Goal: Task Accomplishment & Management: Complete application form

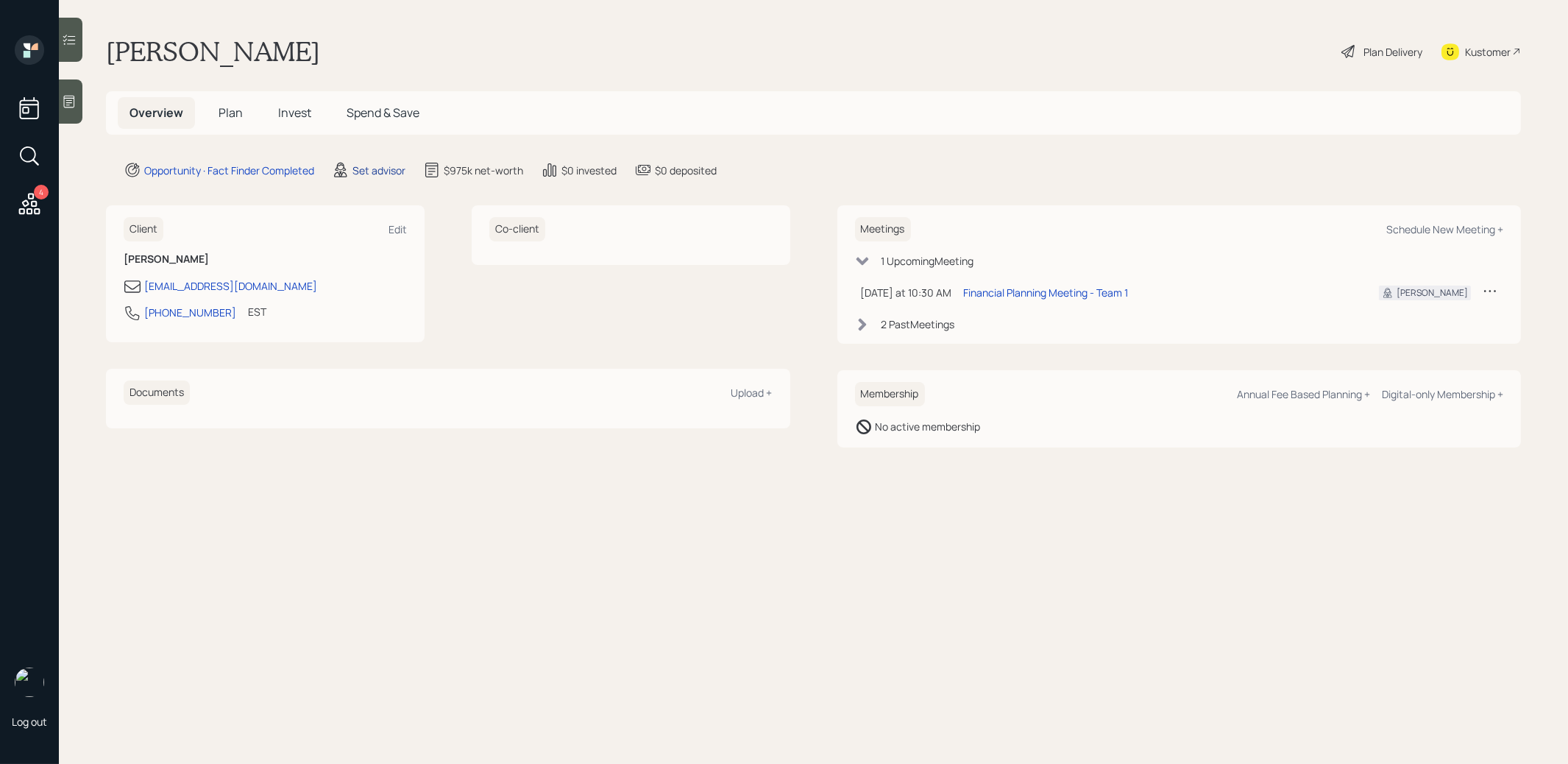
click at [380, 174] on div "Set advisor" at bounding box center [379, 170] width 53 height 15
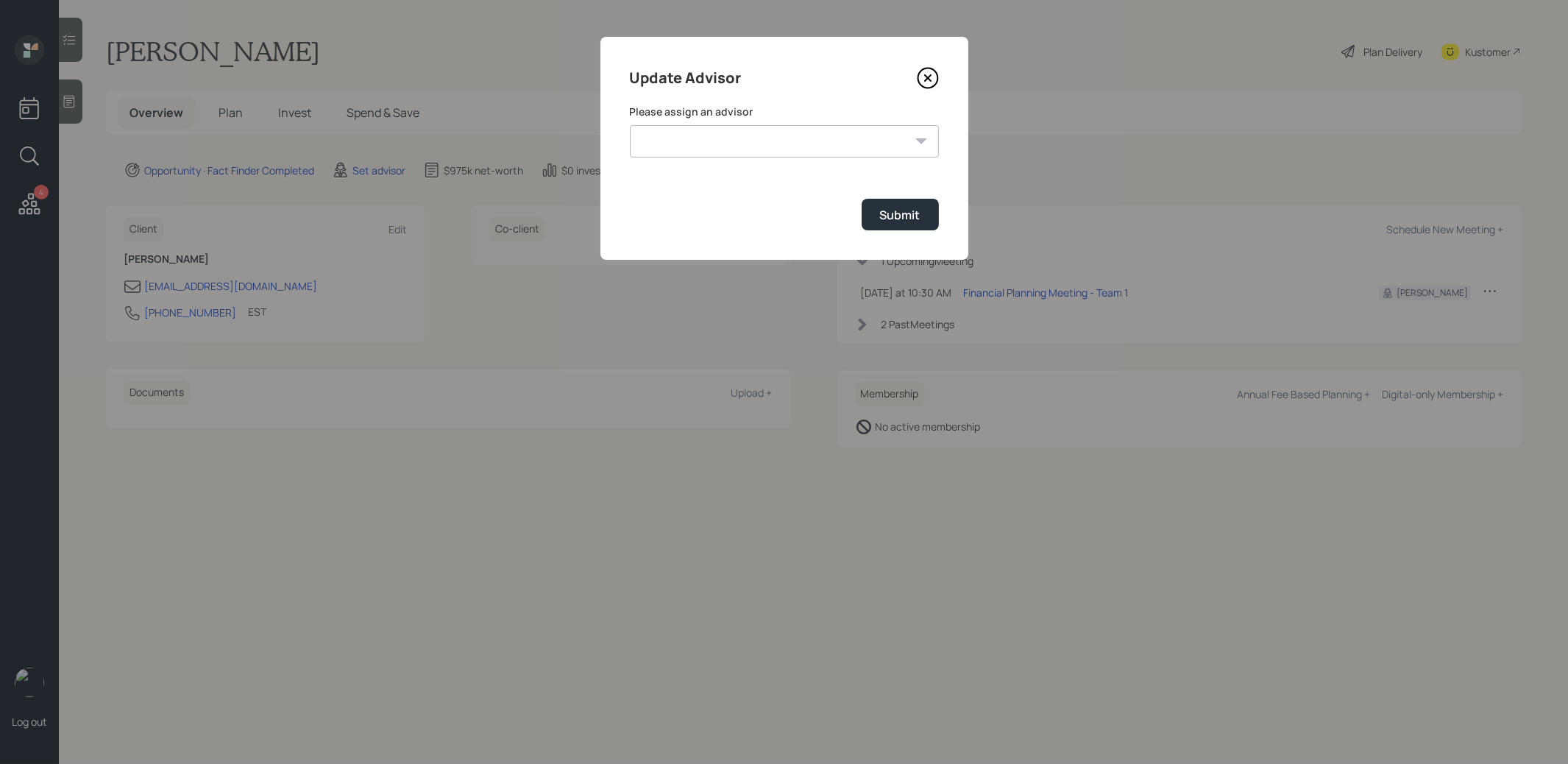
click at [734, 148] on select "Jonah Coleman Tyler End James DiStasi Treva Nostdahl Eric Schwartz Aleksandra S…" at bounding box center [784, 141] width 309 height 32
select select "8b79112e-3cfb-44f9-89e7-15267fe946c1"
click at [630, 125] on select "Jonah Coleman Tyler End James DiStasi Treva Nostdahl Eric Schwartz Aleksandra S…" at bounding box center [784, 141] width 309 height 32
click at [905, 221] on div "Submit" at bounding box center [900, 214] width 41 height 16
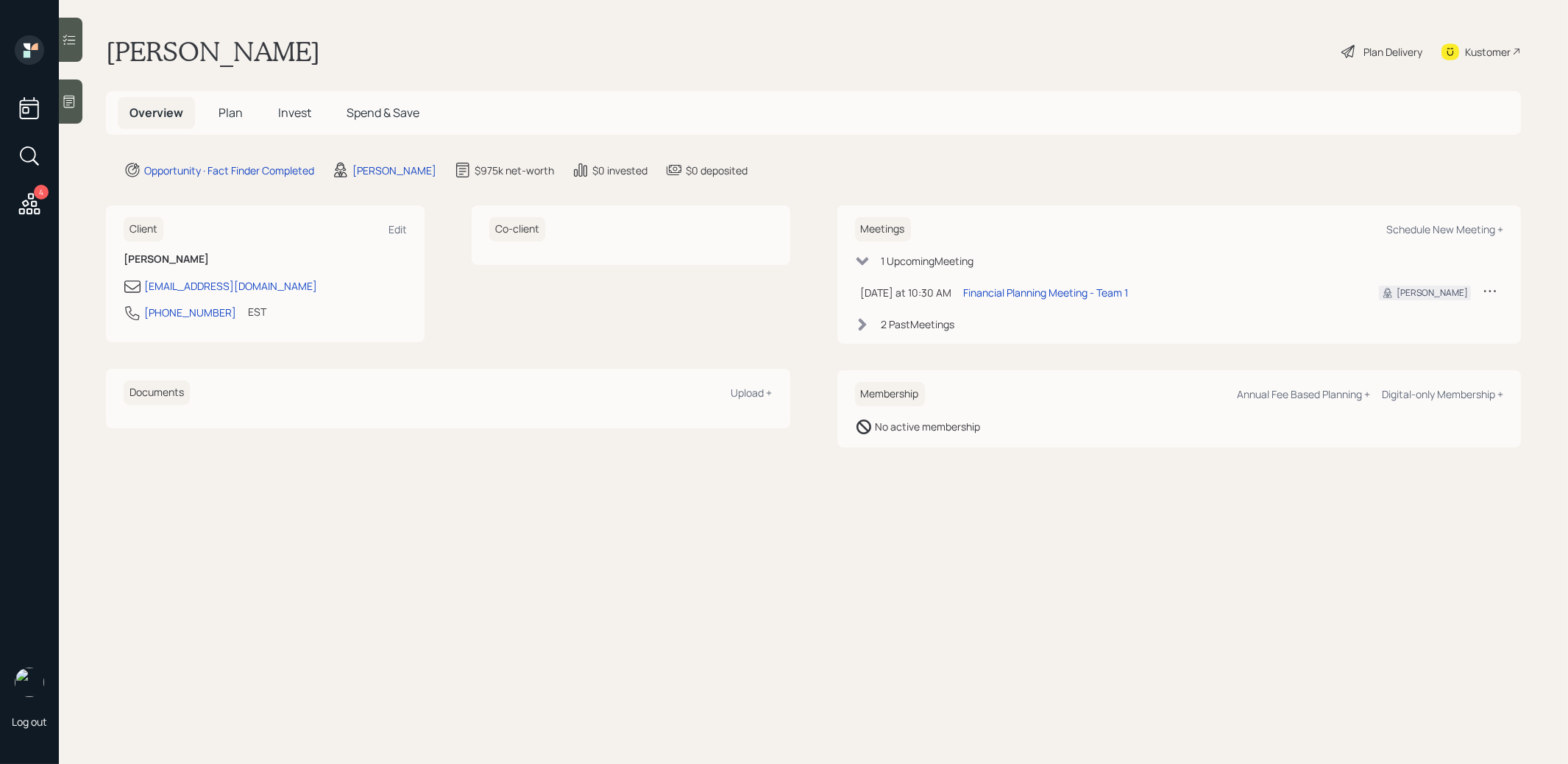
click at [70, 106] on icon at bounding box center [69, 102] width 14 height 14
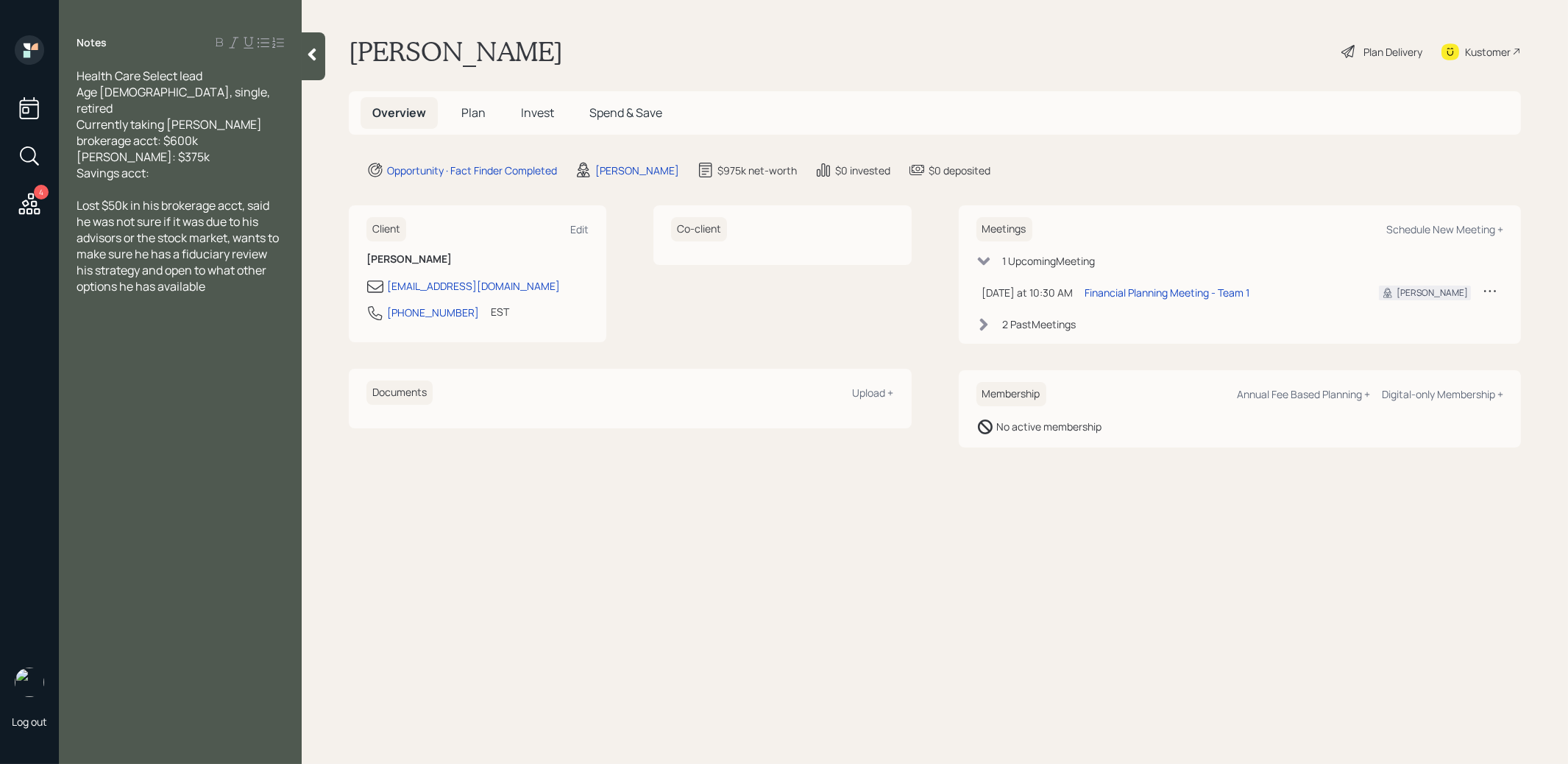
click at [472, 114] on span "Plan" at bounding box center [474, 113] width 24 height 16
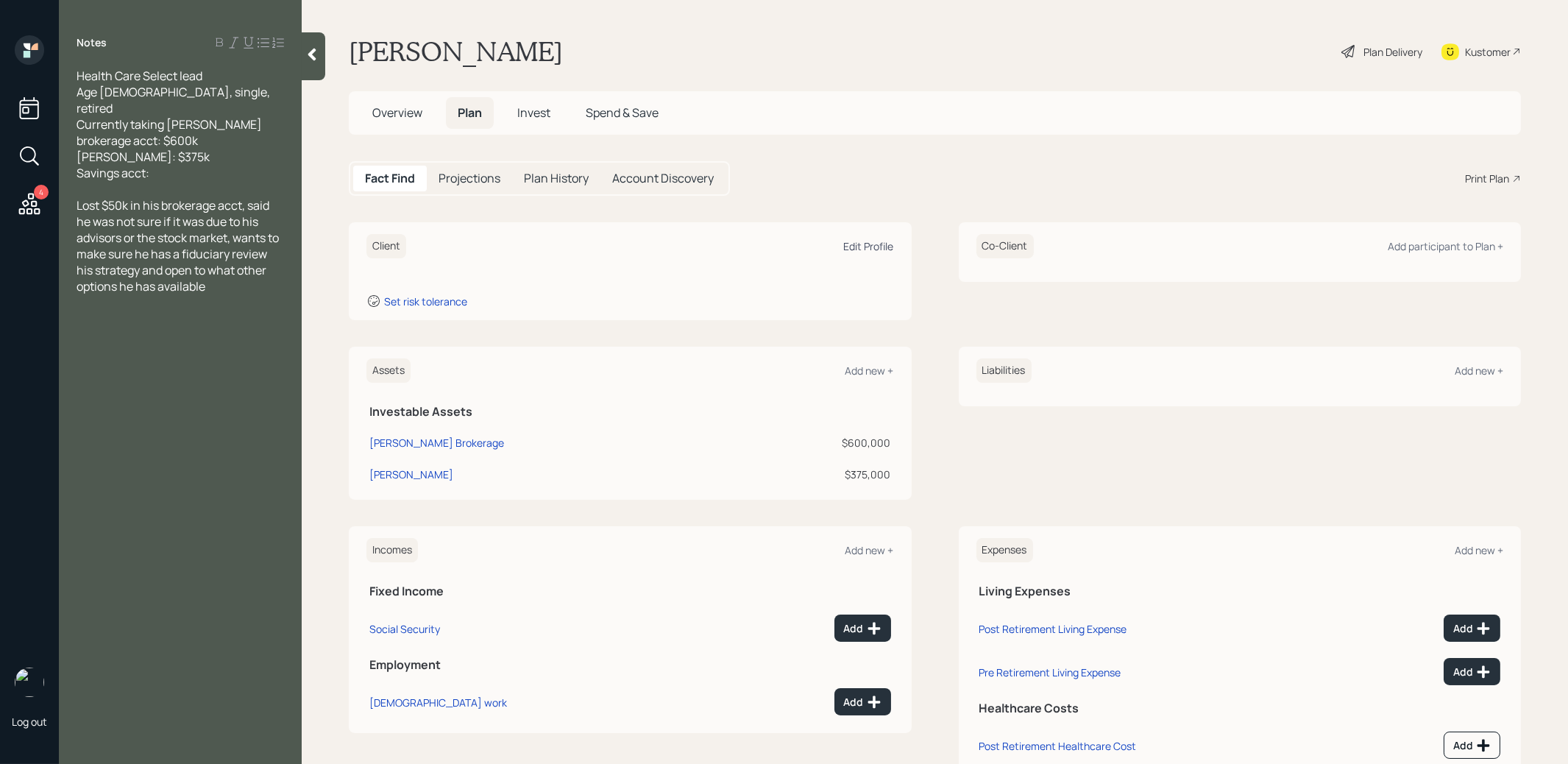
click at [866, 242] on div "Edit Profile" at bounding box center [869, 246] width 50 height 14
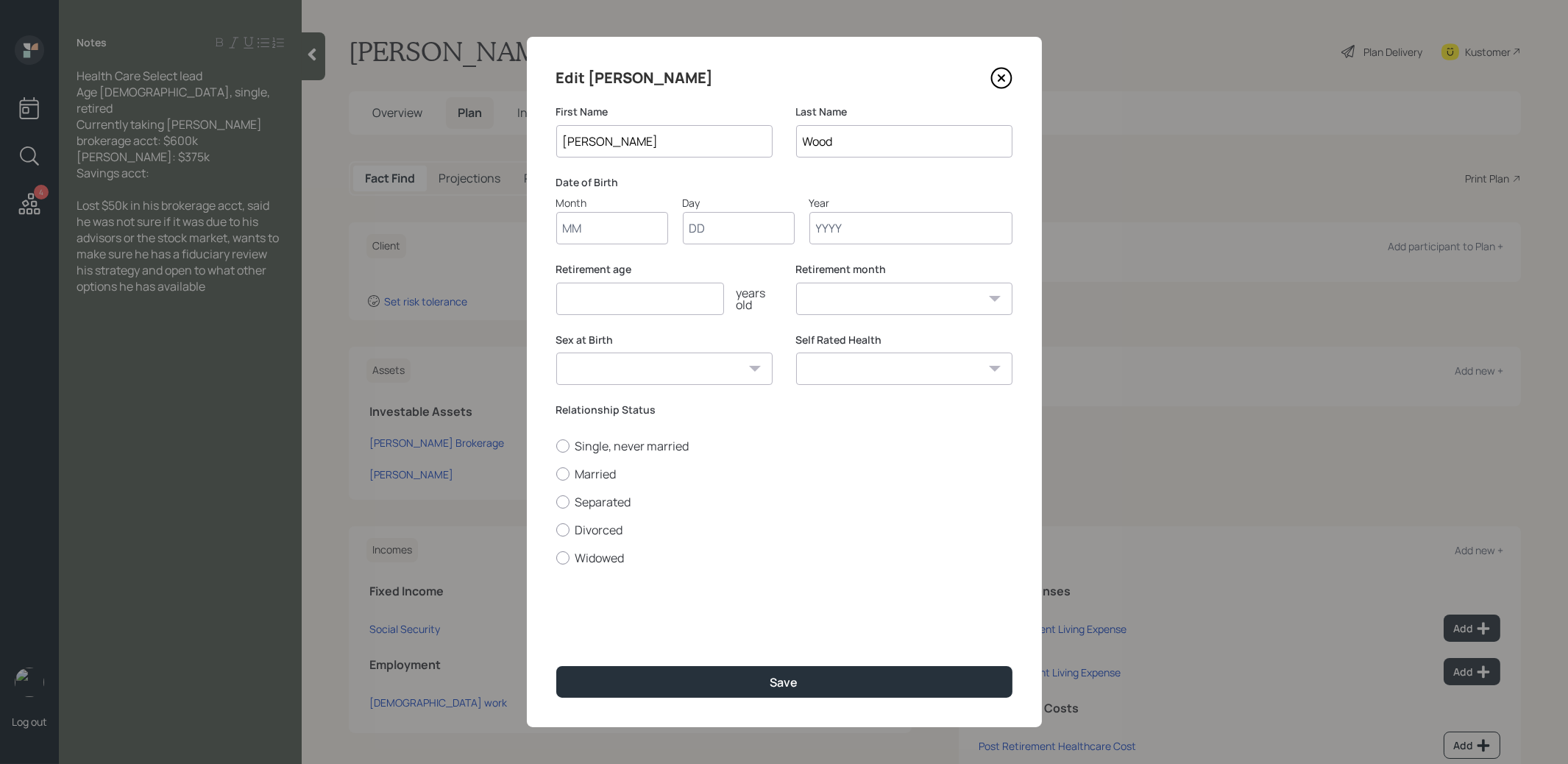
click at [583, 230] on input "Month" at bounding box center [612, 228] width 112 height 32
type input "01"
type input "1955"
select select "1"
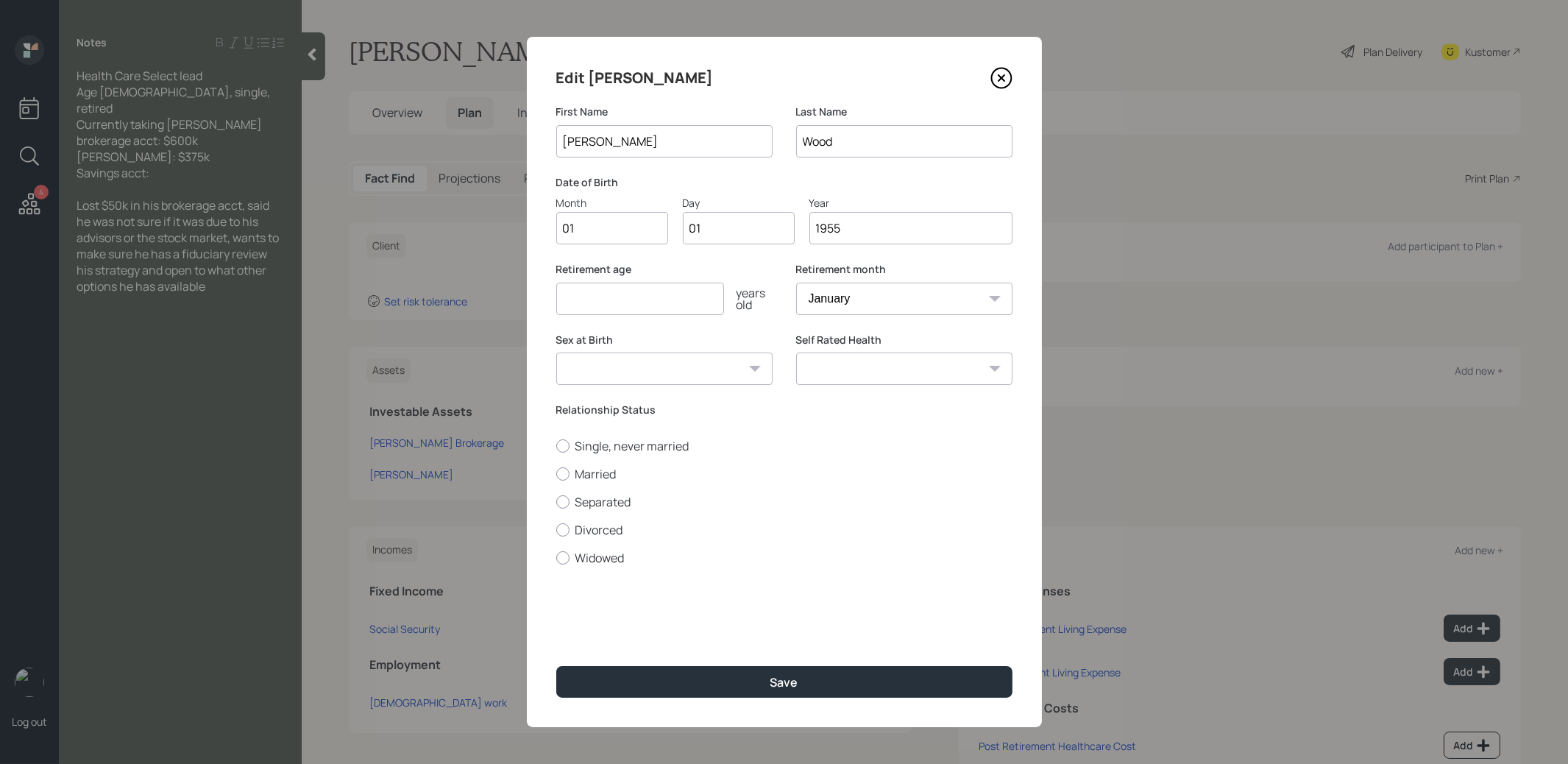
type input "1955"
click at [577, 307] on input "number" at bounding box center [640, 298] width 168 height 32
type input "67"
click at [666, 692] on button "Save" at bounding box center [784, 682] width 456 height 32
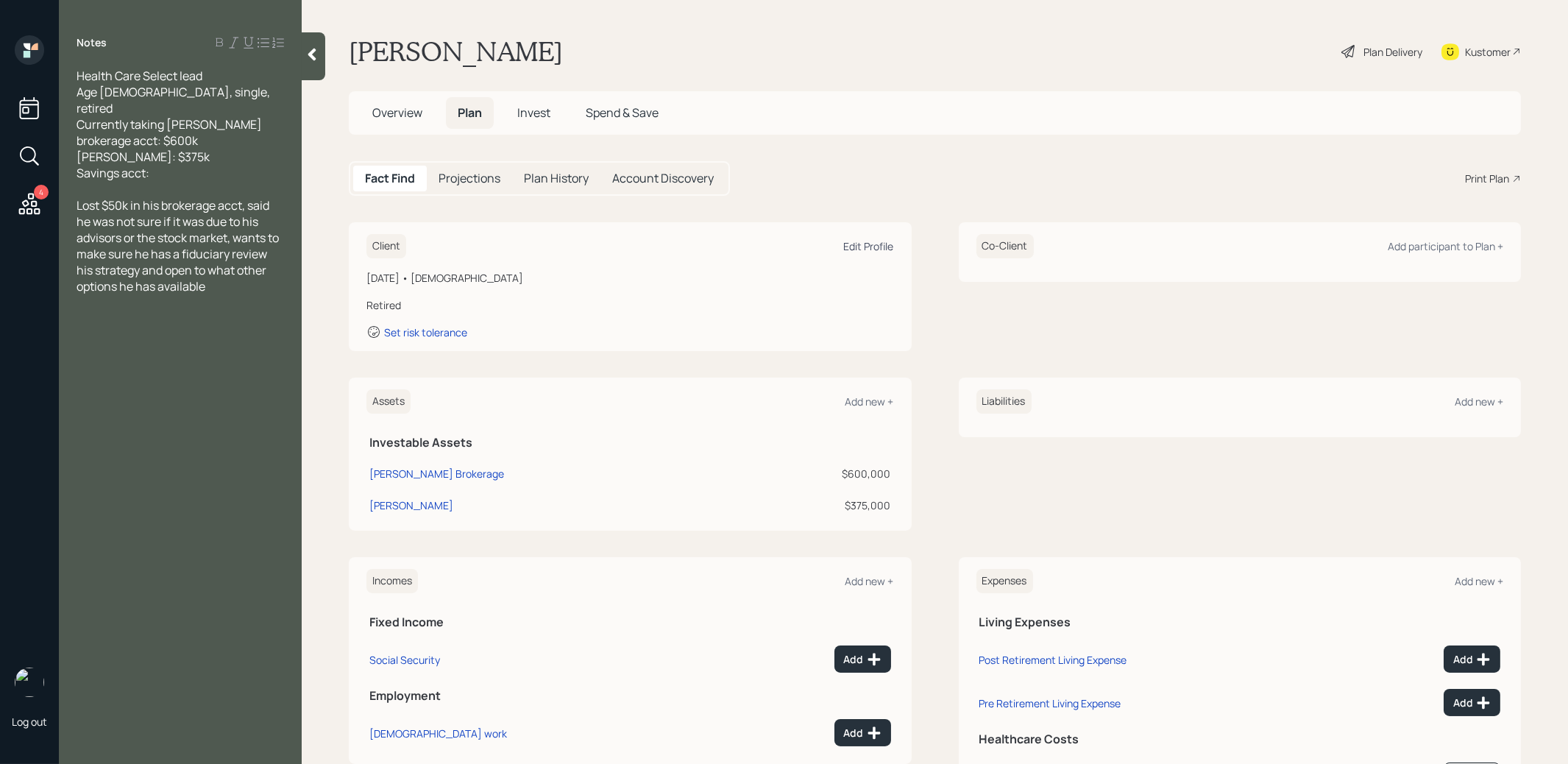
click at [870, 244] on div "Edit Profile" at bounding box center [869, 246] width 50 height 14
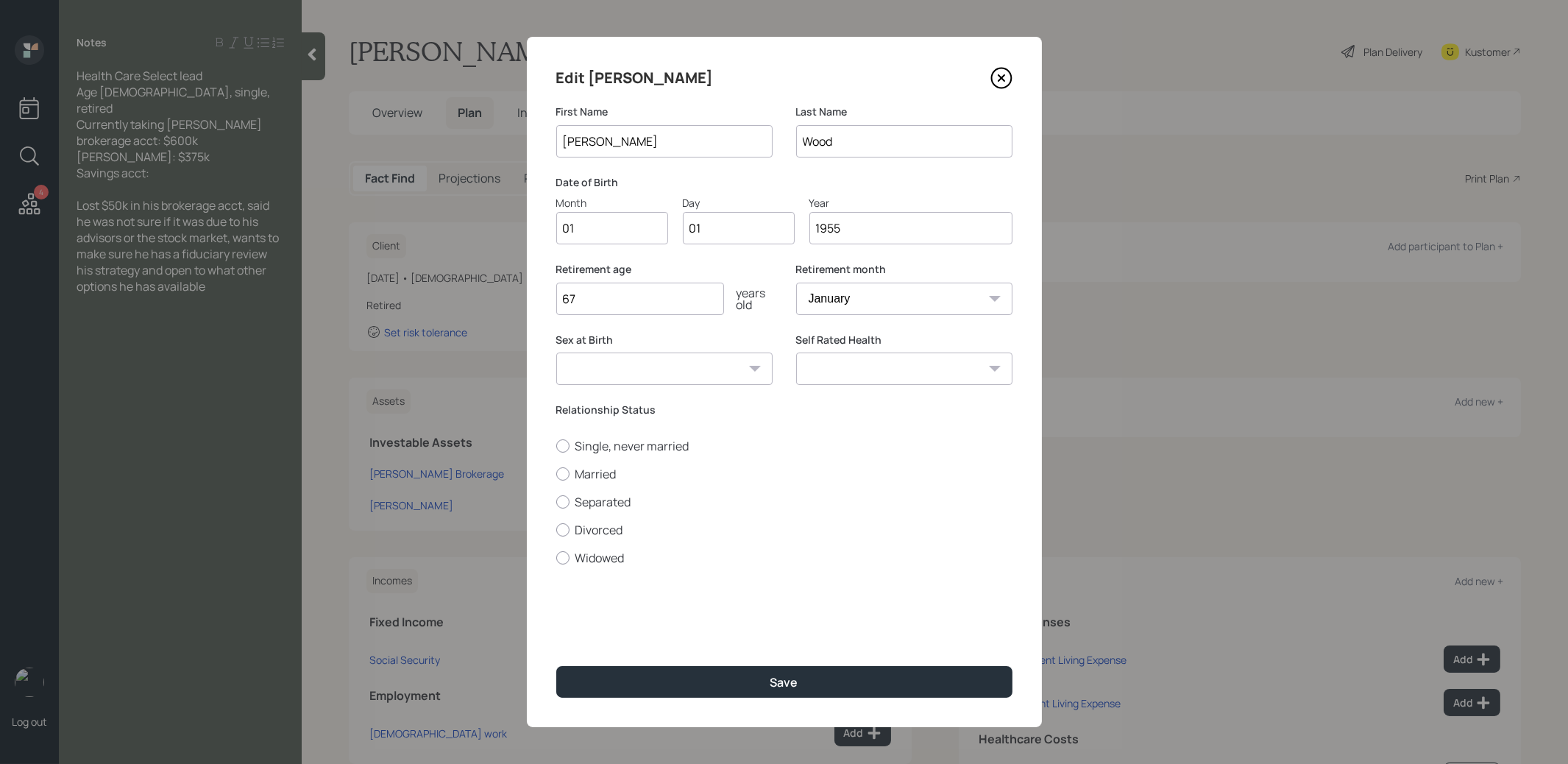
click at [866, 231] on input "1955" at bounding box center [911, 228] width 203 height 32
type input "1957"
click at [745, 690] on button "Save" at bounding box center [784, 682] width 456 height 32
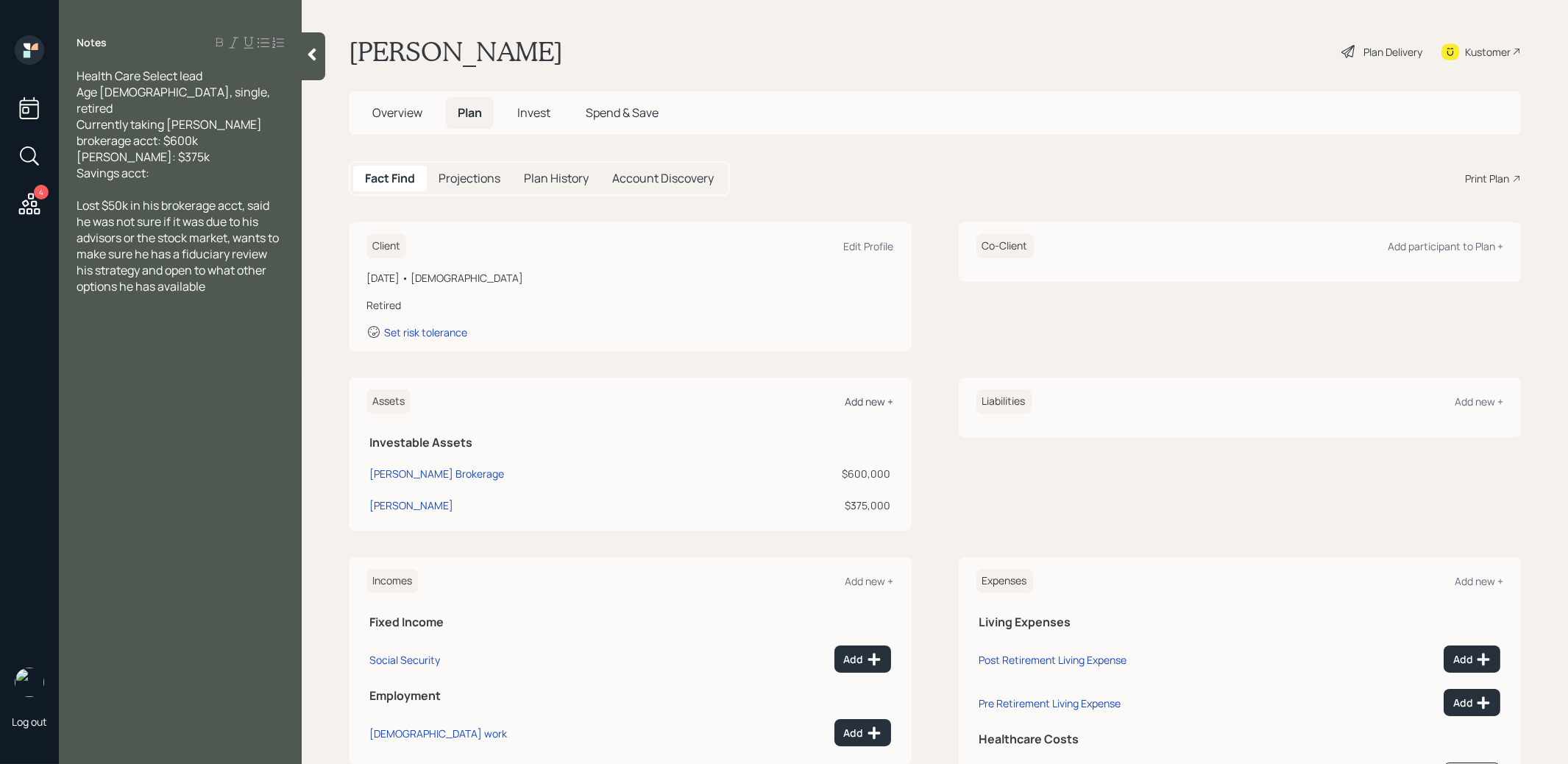
click at [868, 402] on div "Add new +" at bounding box center [870, 401] width 49 height 14
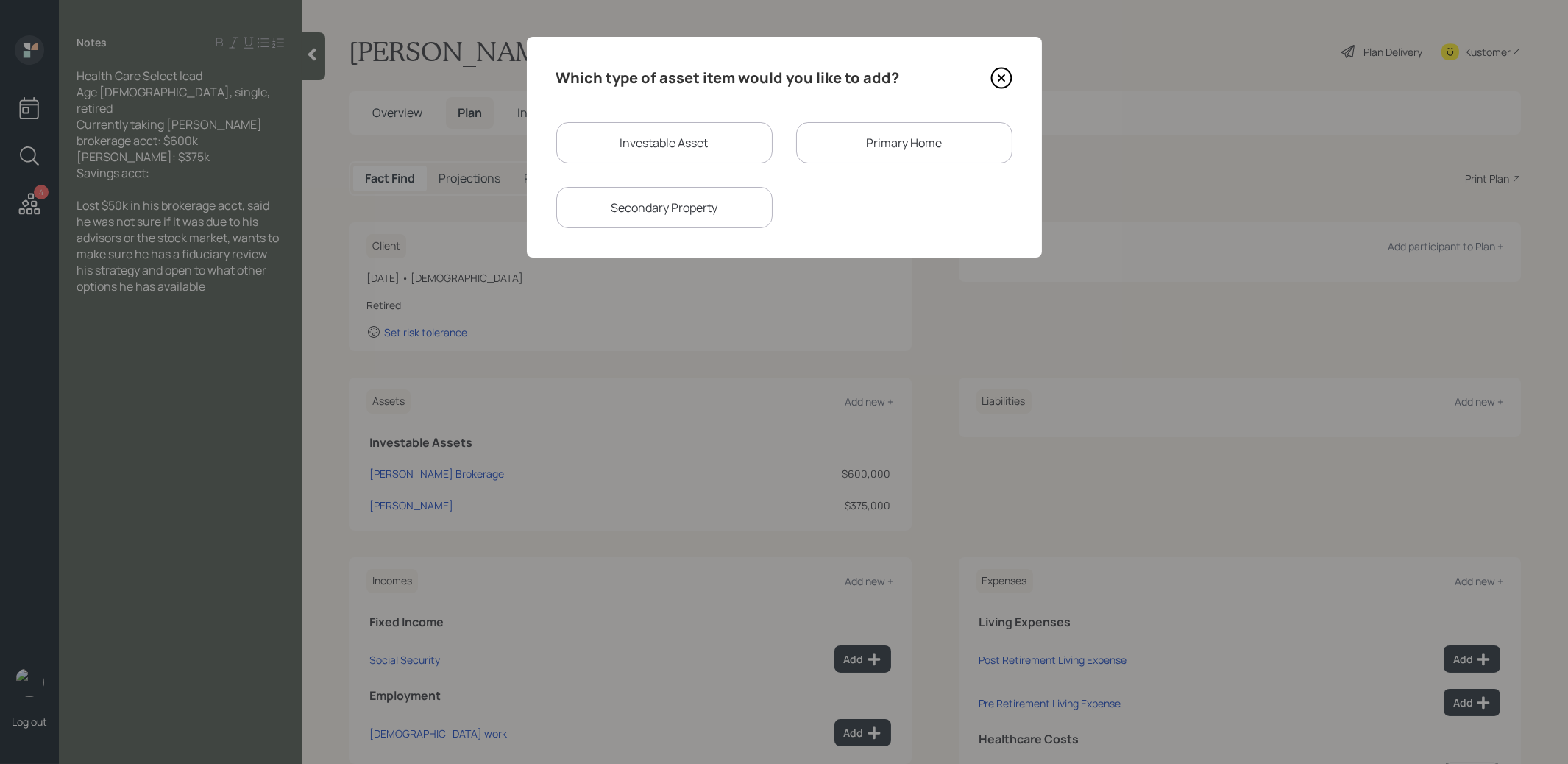
click at [1001, 82] on icon at bounding box center [1002, 78] width 22 height 22
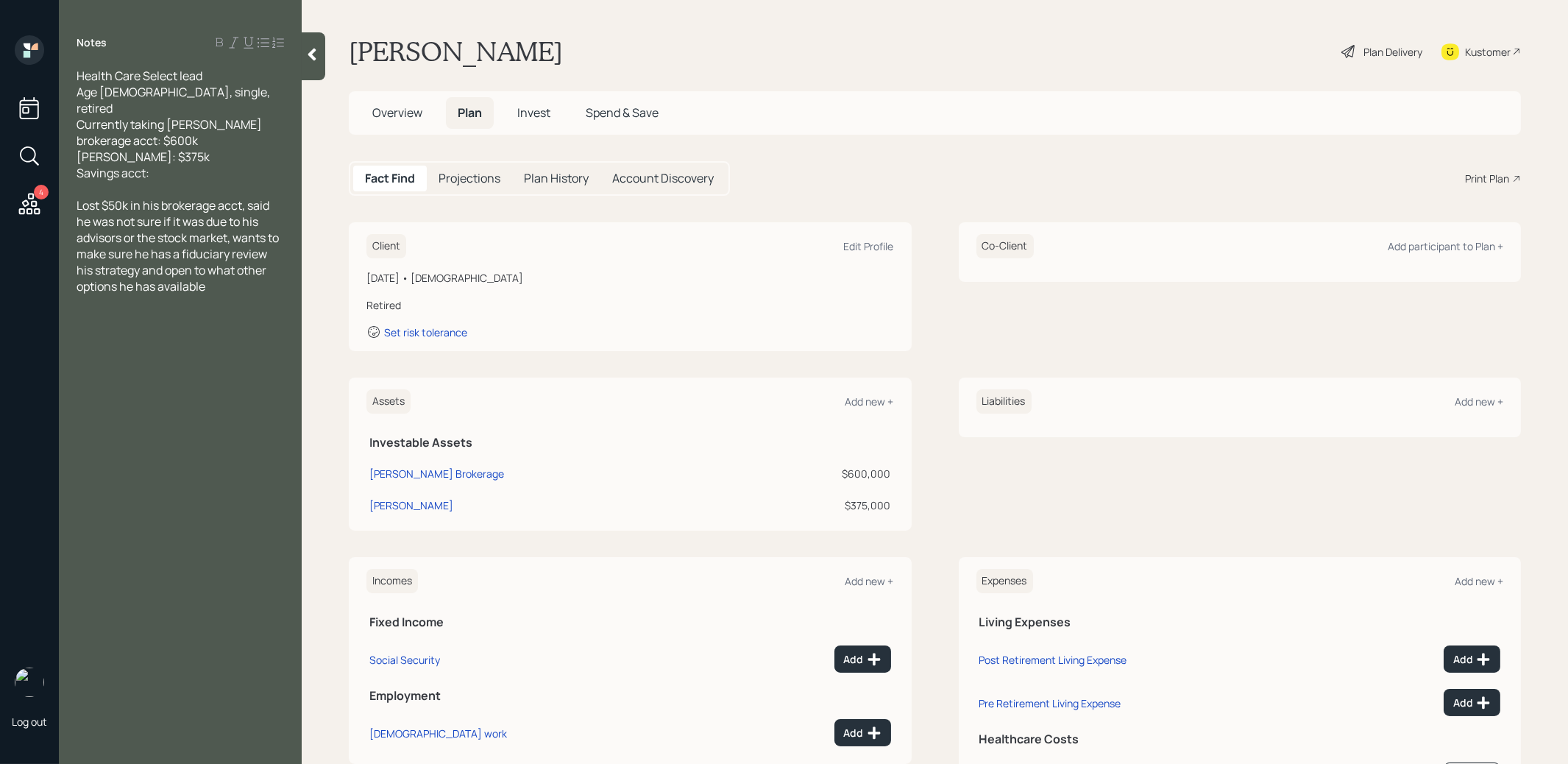
scroll to position [76, 0]
